Goal: Transaction & Acquisition: Purchase product/service

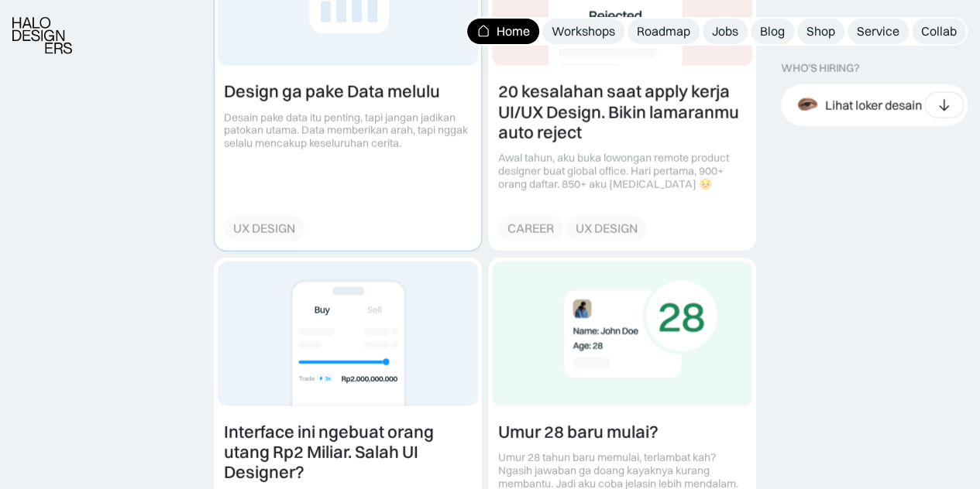
scroll to position [2014, 0]
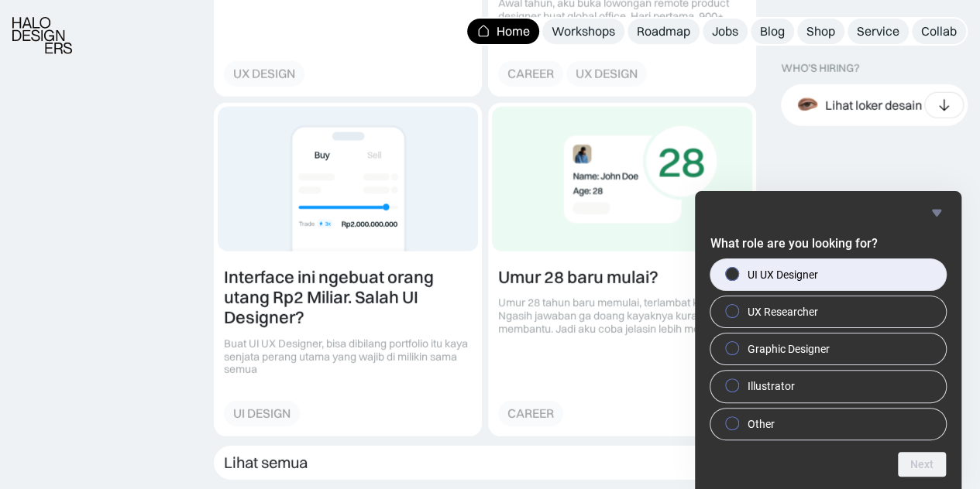
click at [735, 281] on div at bounding box center [732, 273] width 19 height 15
click at [735, 279] on input "UI UX Designer" at bounding box center [732, 274] width 10 height 10
radio input "true"
click at [919, 475] on button "Next" at bounding box center [922, 464] width 48 height 25
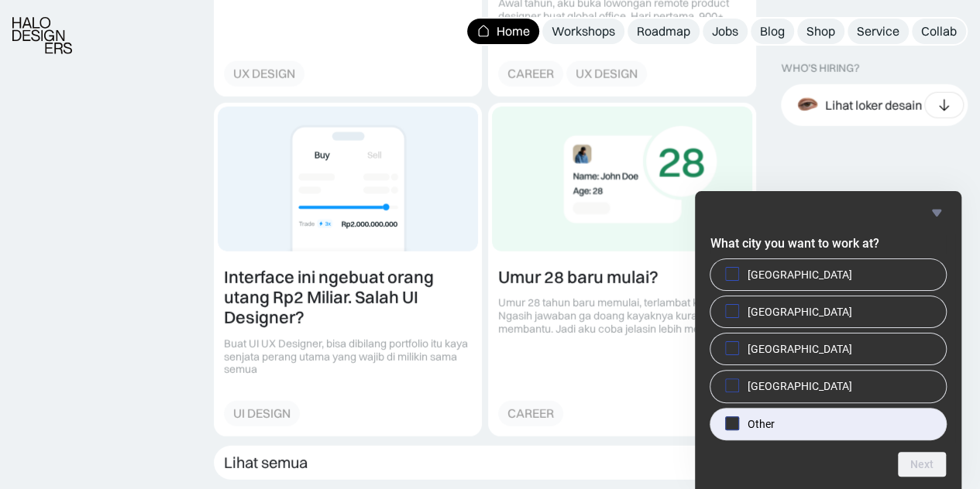
click at [768, 425] on span "Other" at bounding box center [760, 424] width 27 height 15
click at [737, 425] on input "Other" at bounding box center [732, 423] width 10 height 10
checkbox input "true"
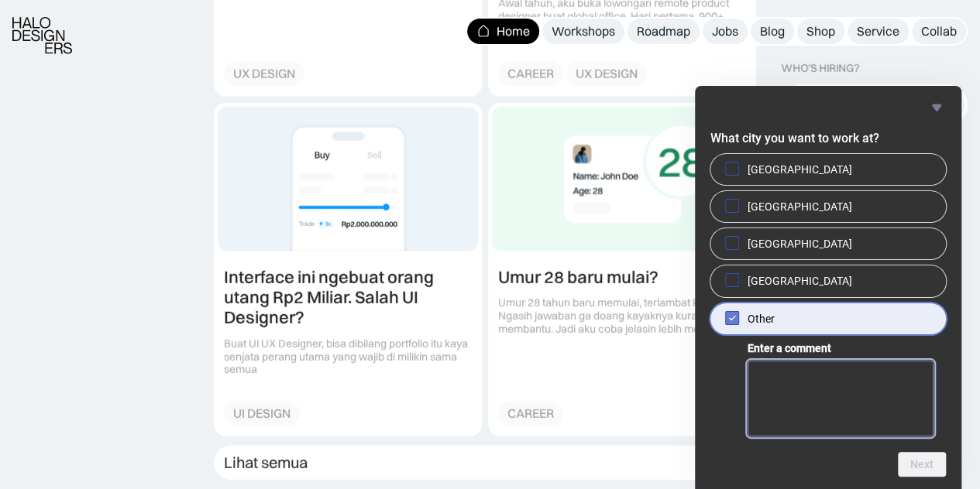
click at [850, 385] on textarea "Enter a comment" at bounding box center [840, 399] width 186 height 76
type textarea "Surabaya"
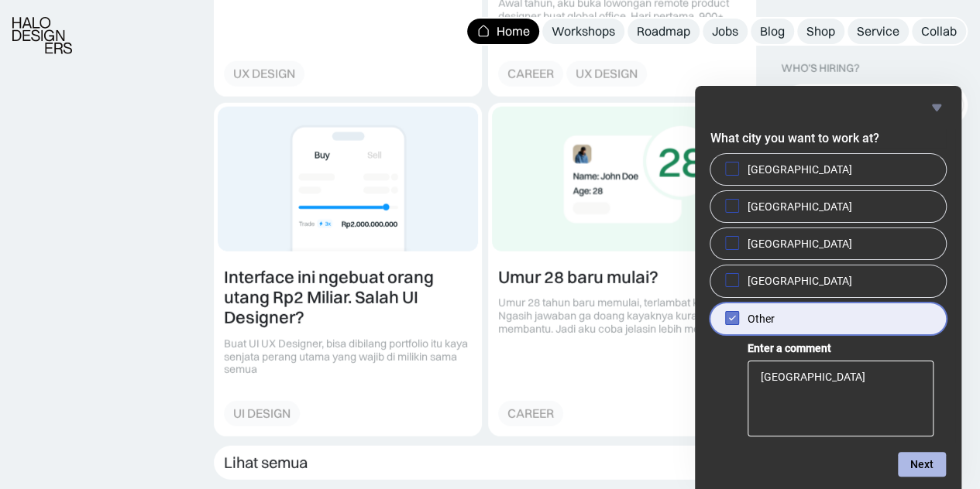
click at [929, 464] on button "Next" at bounding box center [922, 464] width 48 height 25
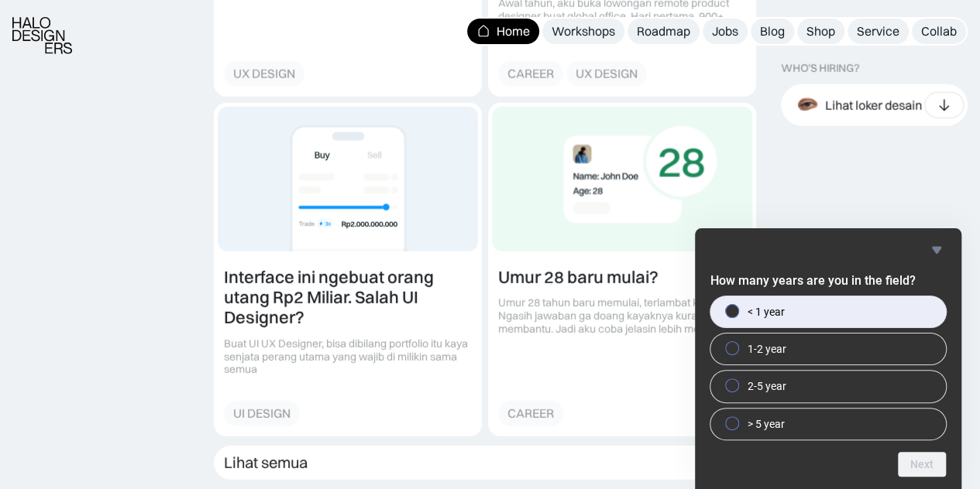
click at [778, 320] on label "< 1 year" at bounding box center [827, 312] width 235 height 31
click at [737, 316] on input "< 1 year" at bounding box center [732, 311] width 10 height 10
radio input "true"
click at [922, 469] on button "Next" at bounding box center [922, 464] width 48 height 25
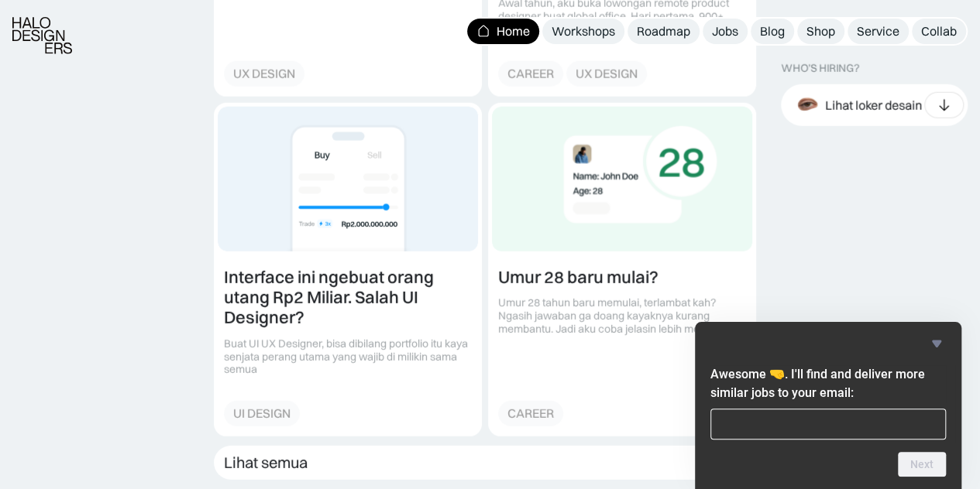
click at [937, 349] on icon "Hide survey" at bounding box center [936, 344] width 19 height 19
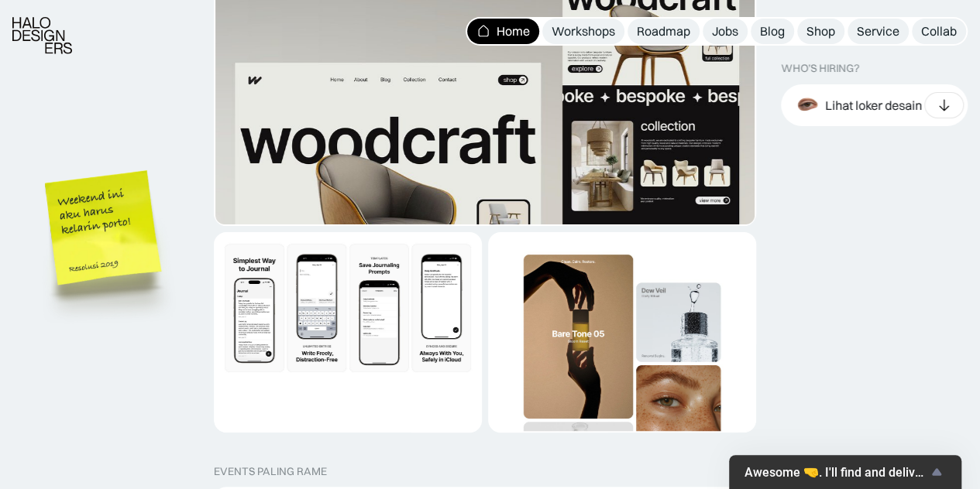
scroll to position [3098, 0]
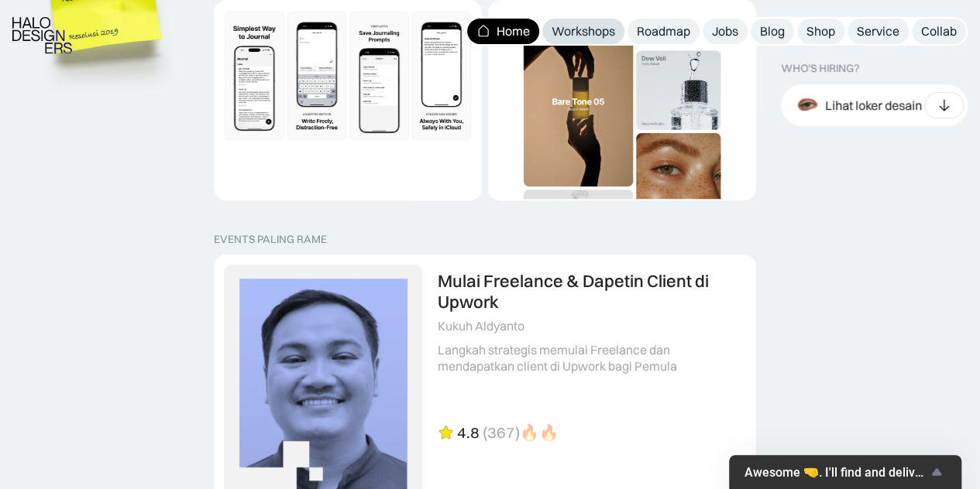
click at [567, 29] on div "Workshops" at bounding box center [583, 31] width 64 height 16
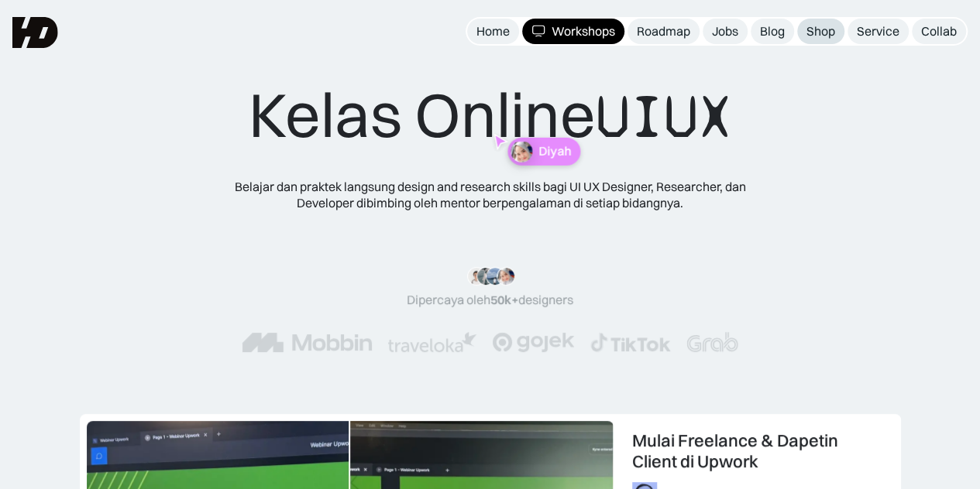
click at [827, 23] on div "Shop" at bounding box center [820, 31] width 29 height 16
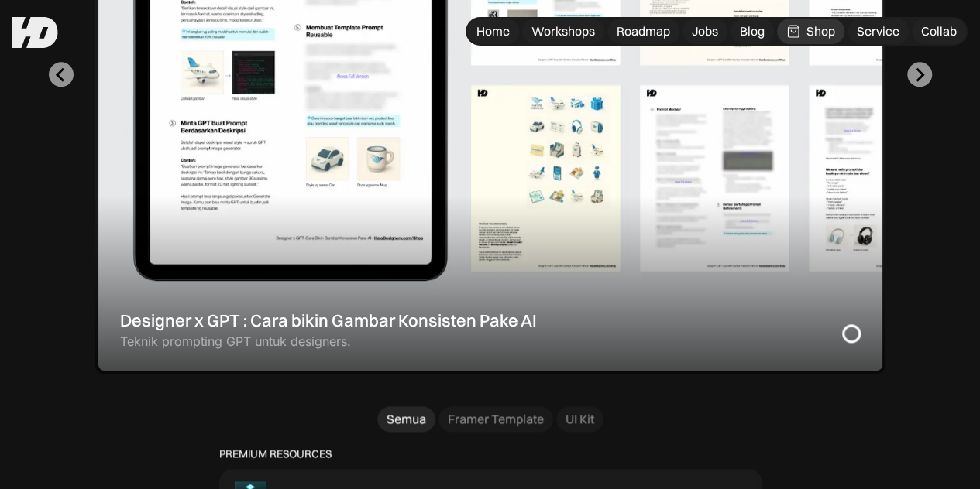
scroll to position [620, 0]
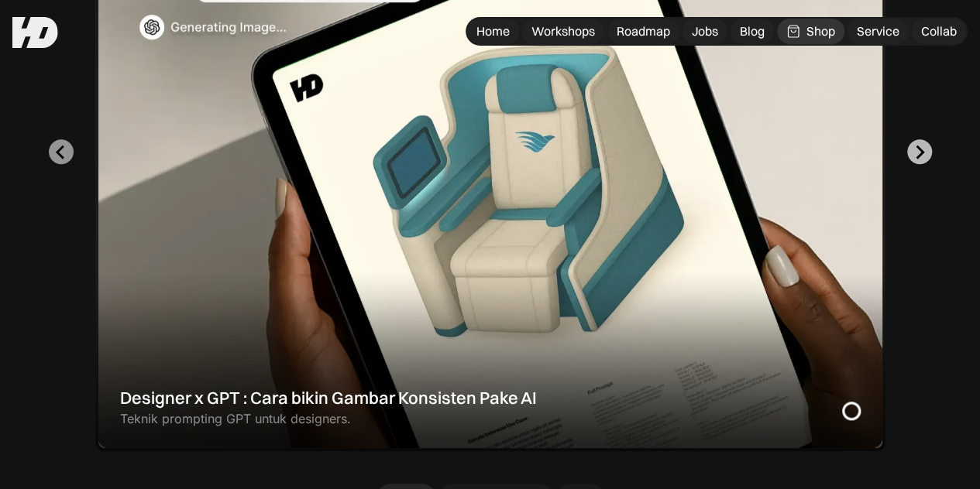
click at [917, 164] on button "Next slide" at bounding box center [919, 151] width 25 height 25
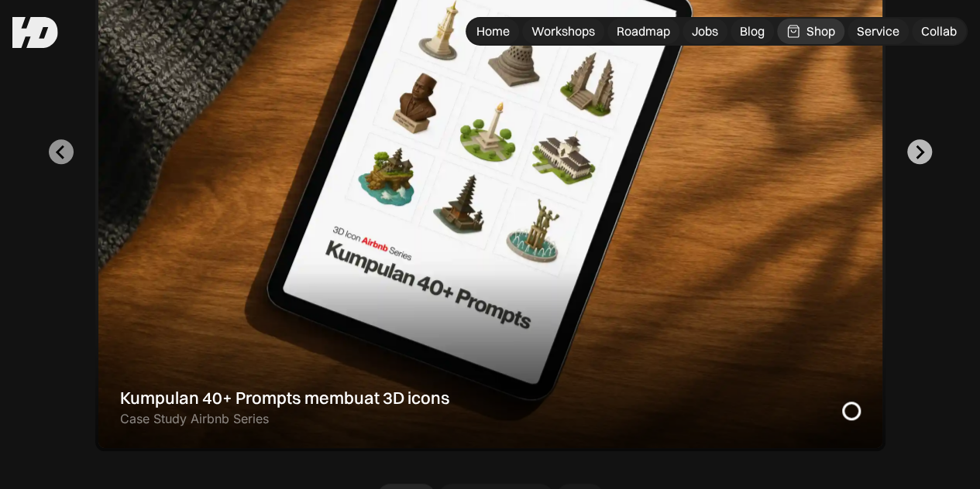
click at [917, 164] on button "Go to first slide" at bounding box center [919, 151] width 25 height 25
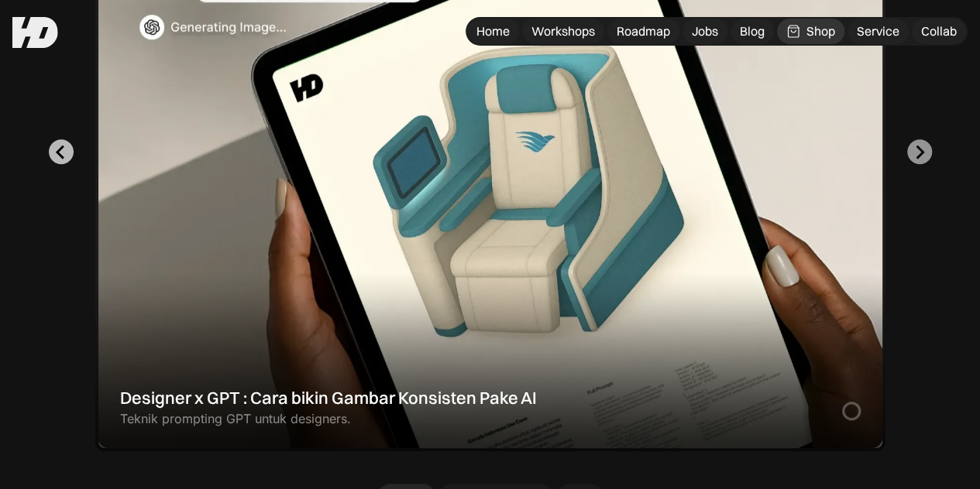
click at [70, 164] on button "Go to last slide" at bounding box center [61, 151] width 25 height 25
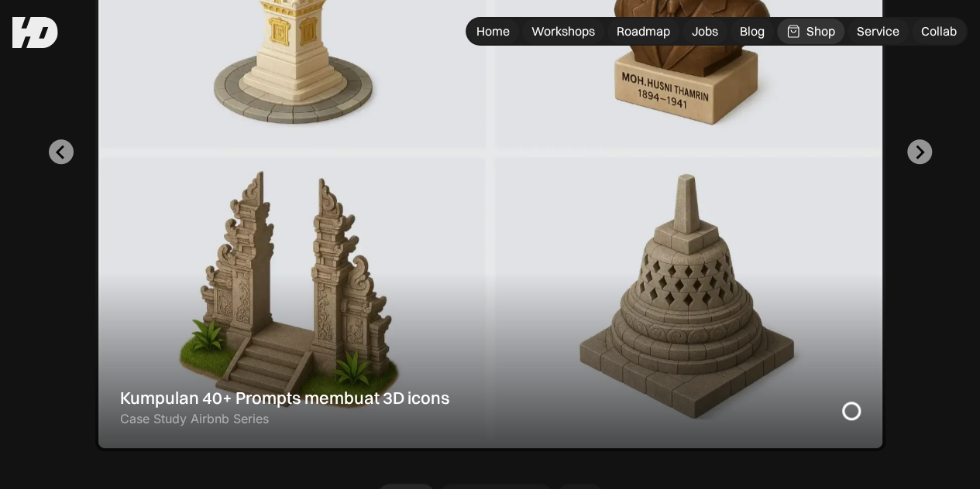
click at [360, 192] on div "2 of 2" at bounding box center [490, 152] width 790 height 599
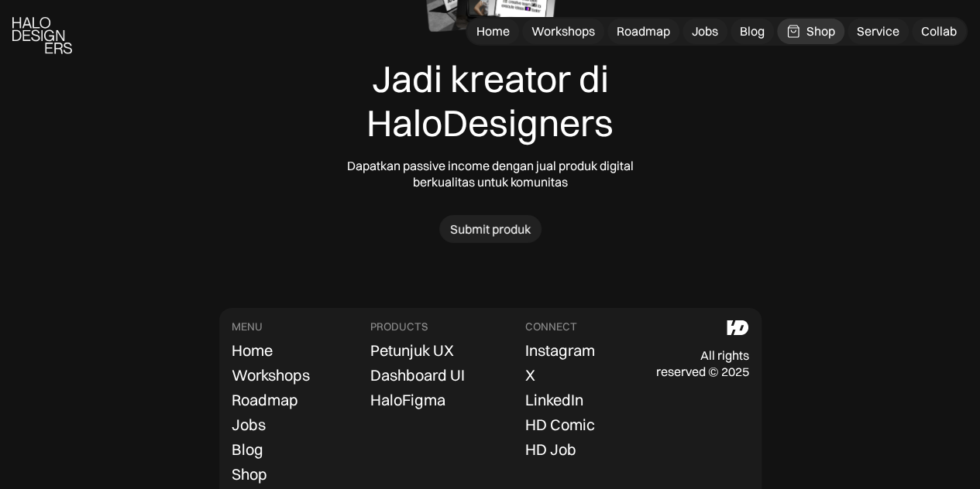
scroll to position [5464, 0]
